Goal: Task Accomplishment & Management: Manage account settings

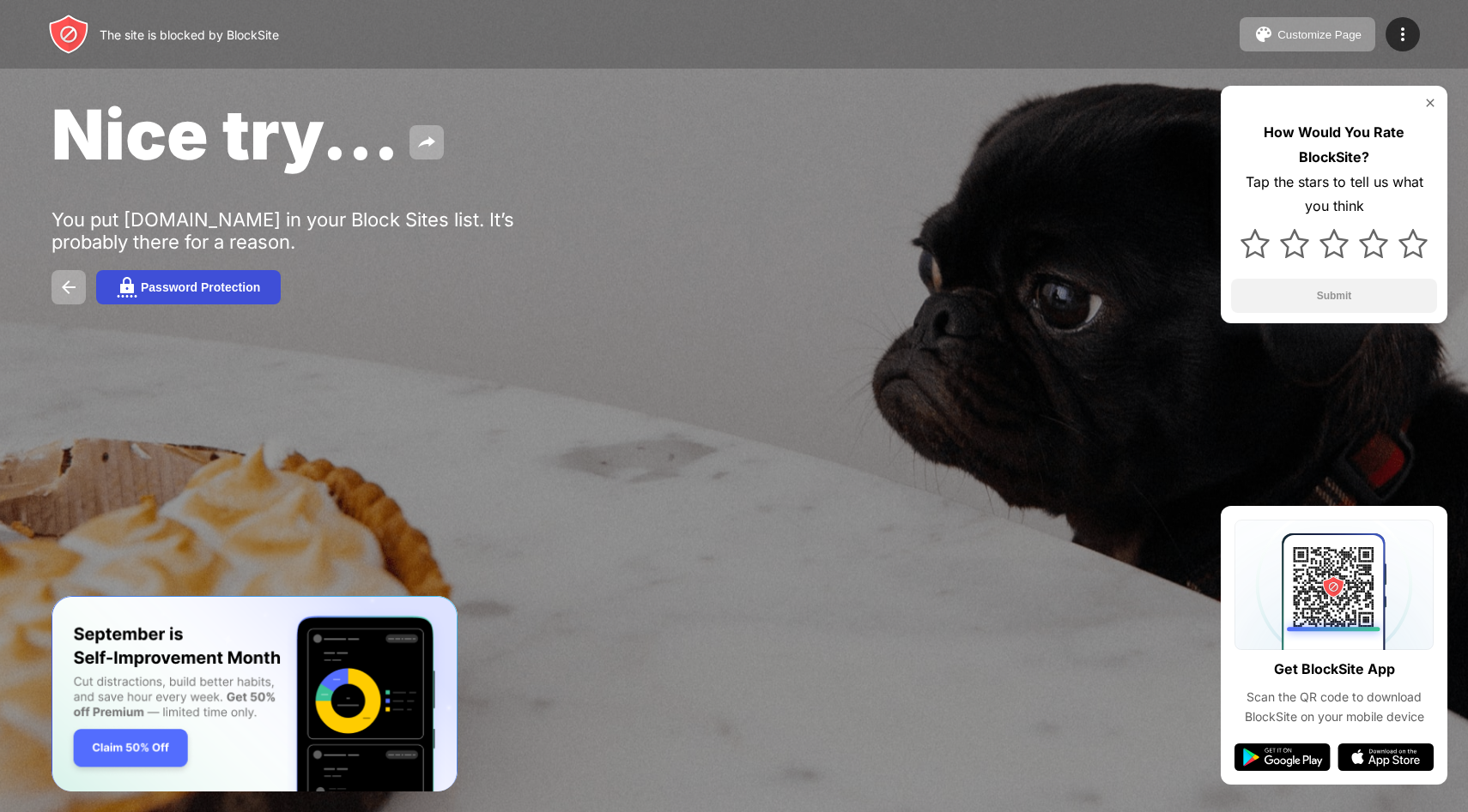
click at [192, 294] on div "Password Protection" at bounding box center [200, 288] width 119 height 14
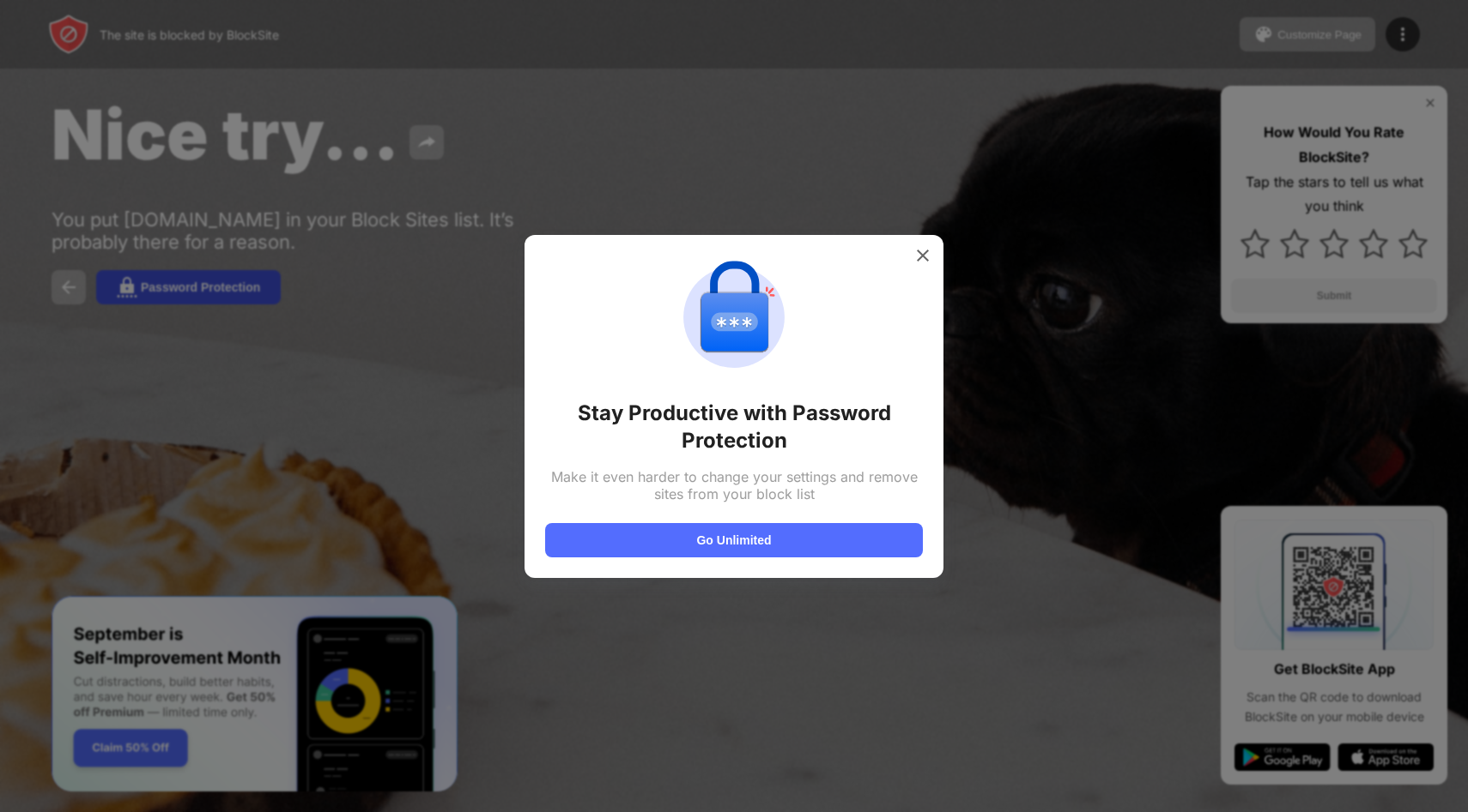
click at [192, 295] on div at bounding box center [734, 406] width 1468 height 812
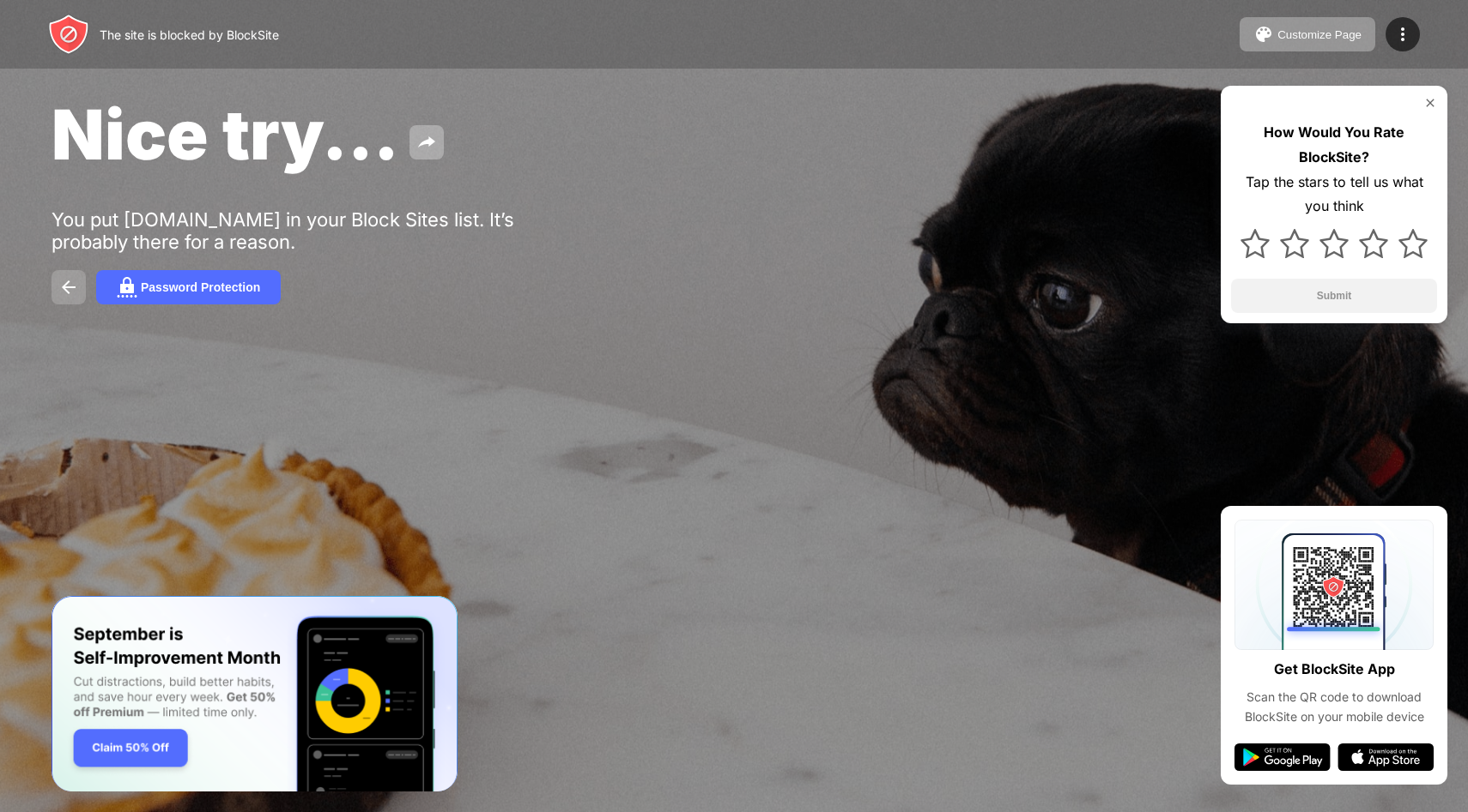
click at [61, 302] on button at bounding box center [68, 288] width 35 height 35
click at [72, 285] on img at bounding box center [68, 287] width 21 height 21
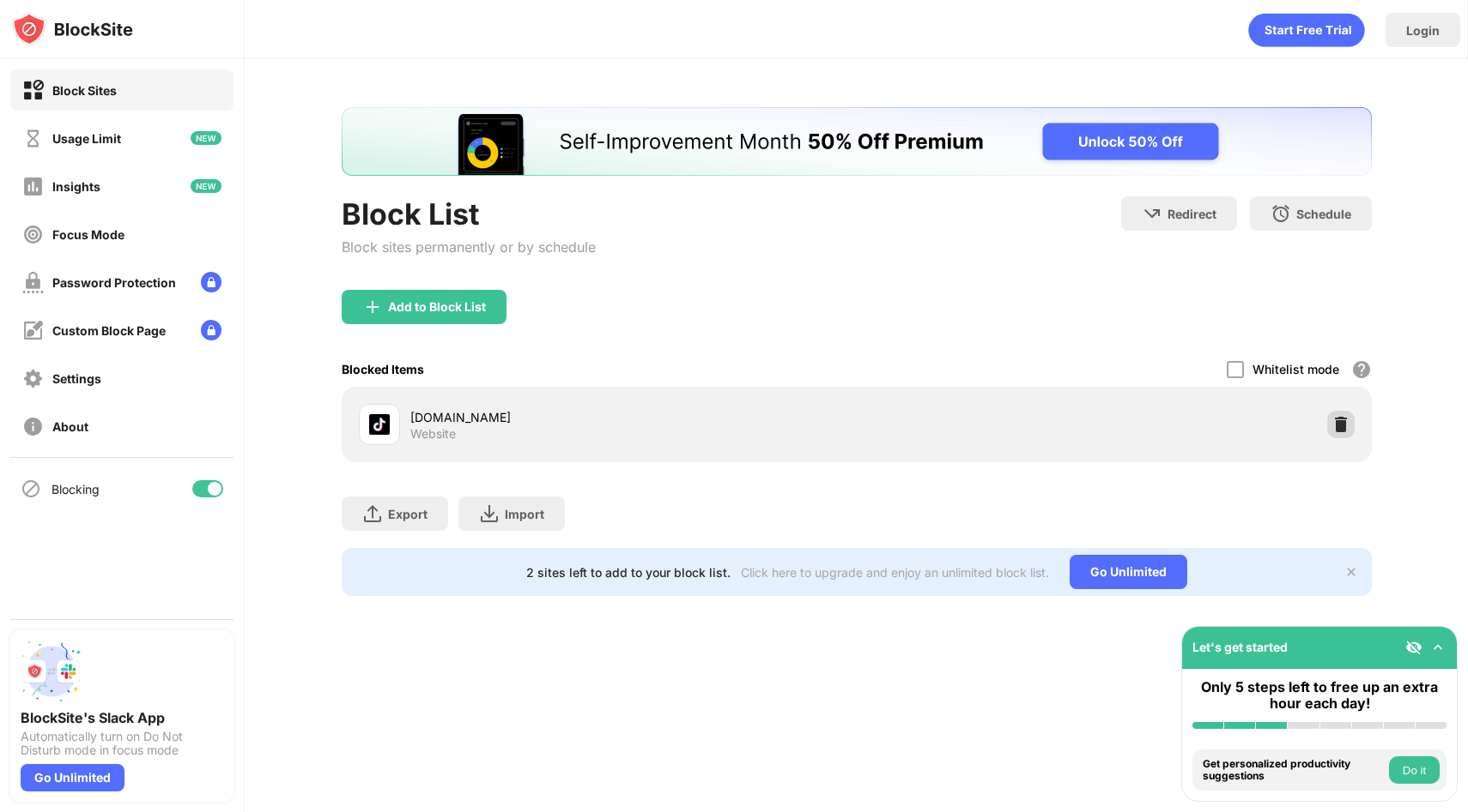
click at [1329, 427] on div at bounding box center [1341, 424] width 28 height 28
